Goal: Task Accomplishment & Management: Manage account settings

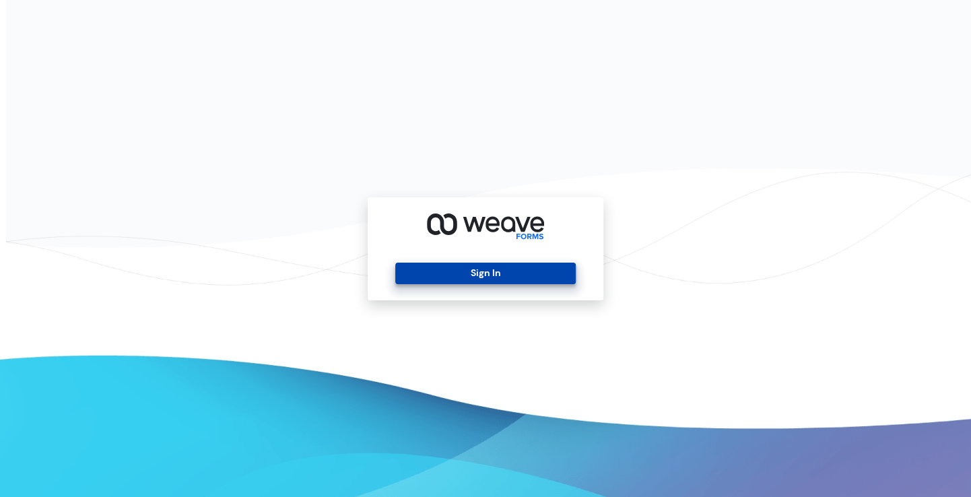
click at [475, 269] on button "Sign In" at bounding box center [485, 274] width 180 height 22
